Goal: Task Accomplishment & Management: Use online tool/utility

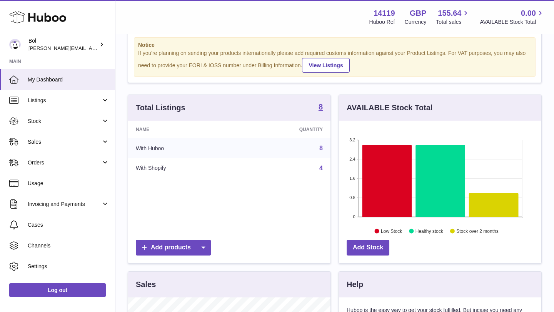
scroll to position [19, 0]
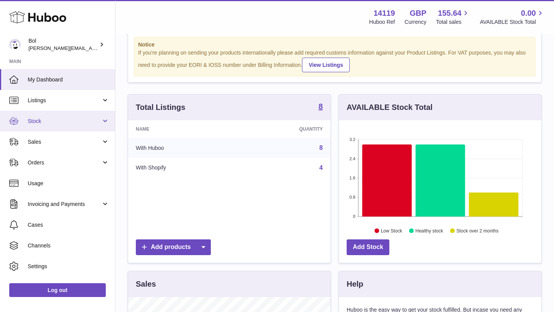
click at [70, 122] on span "Stock" at bounding box center [64, 121] width 73 height 7
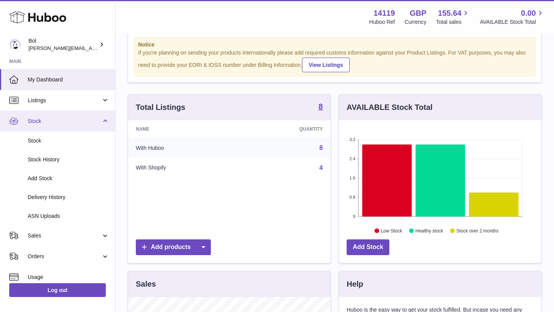
click at [84, 122] on span "Stock" at bounding box center [64, 121] width 73 height 7
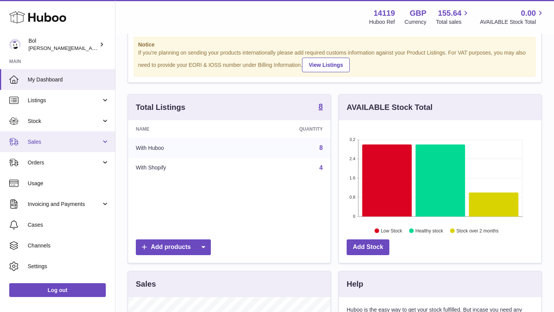
click at [78, 136] on link "Sales" at bounding box center [57, 142] width 115 height 21
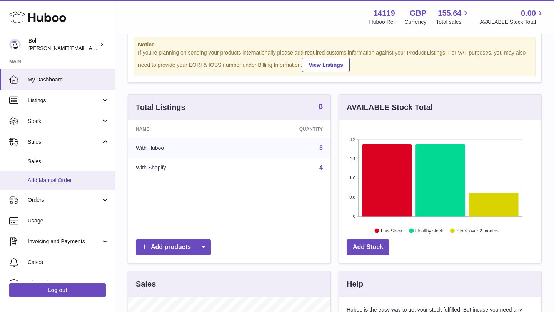
click at [74, 180] on span "Add Manual Order" at bounding box center [69, 180] width 82 height 7
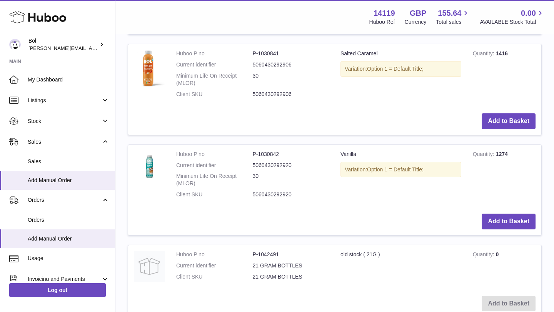
scroll to position [387, 0]
click at [147, 84] on img at bounding box center [149, 70] width 31 height 40
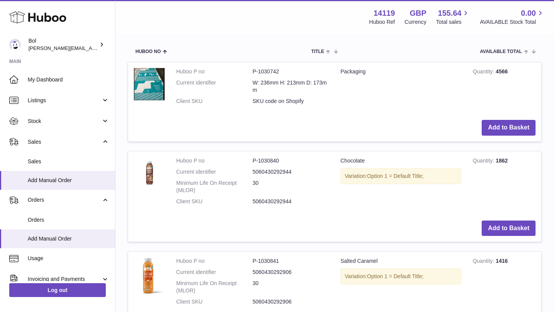
scroll to position [0, 0]
